Goal: Navigation & Orientation: Go to known website

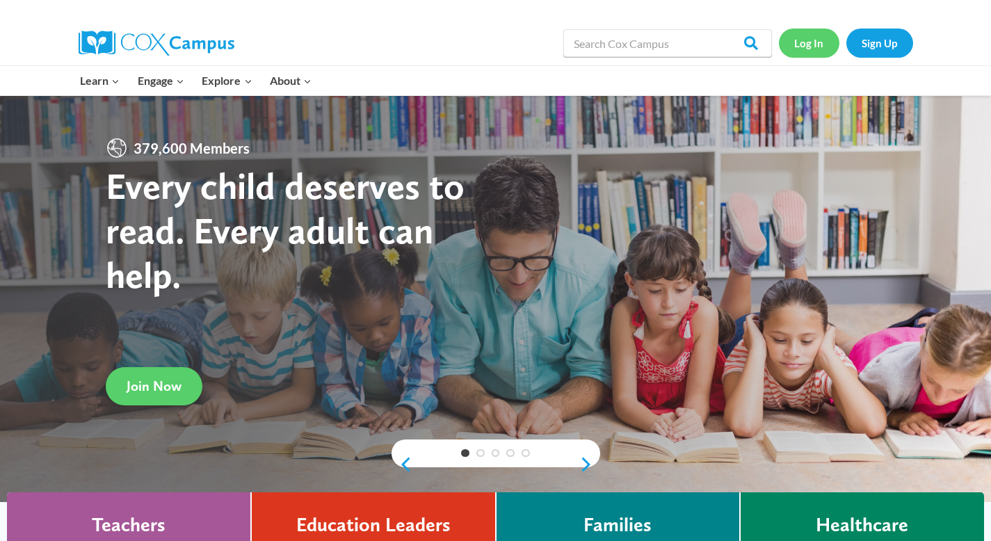
click at [815, 43] on link "Log In" at bounding box center [809, 43] width 61 height 29
click at [808, 45] on link "Log In" at bounding box center [809, 43] width 61 height 29
